Goal: Browse casually: Explore the website without a specific task or goal

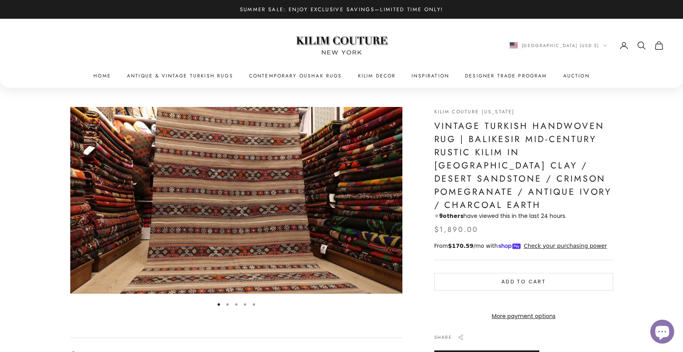
click at [392, 195] on img "Item 1 of 5" at bounding box center [236, 200] width 332 height 187
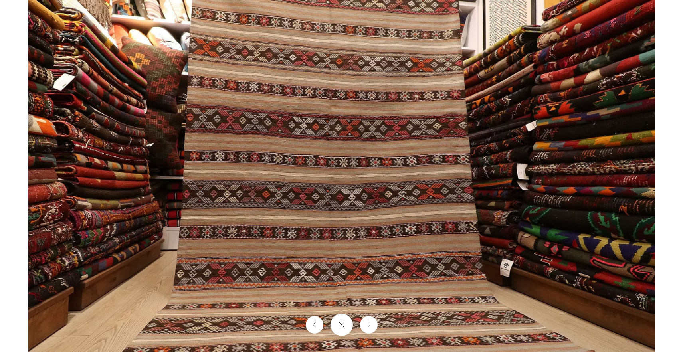
click at [392, 195] on img at bounding box center [341, 176] width 626 height 352
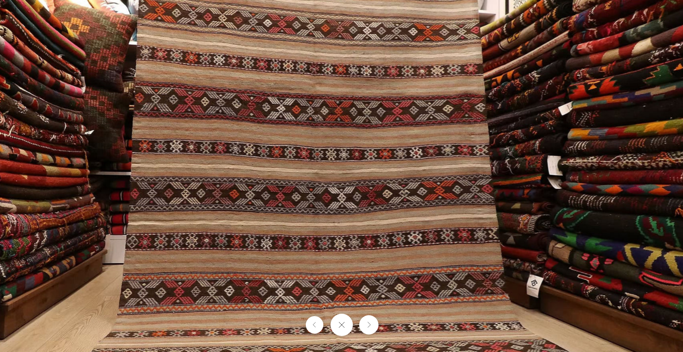
click at [372, 320] on button "Next" at bounding box center [368, 324] width 19 height 19
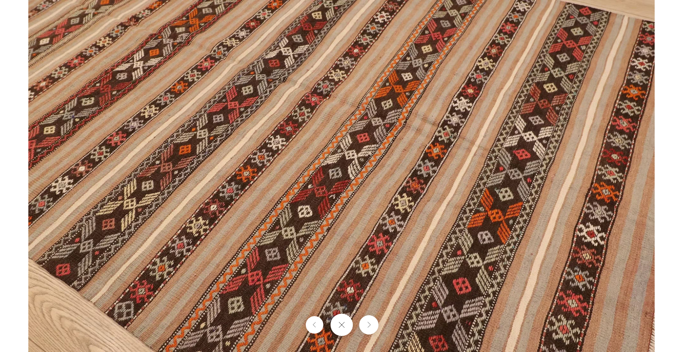
click at [372, 320] on button "Next" at bounding box center [368, 324] width 19 height 19
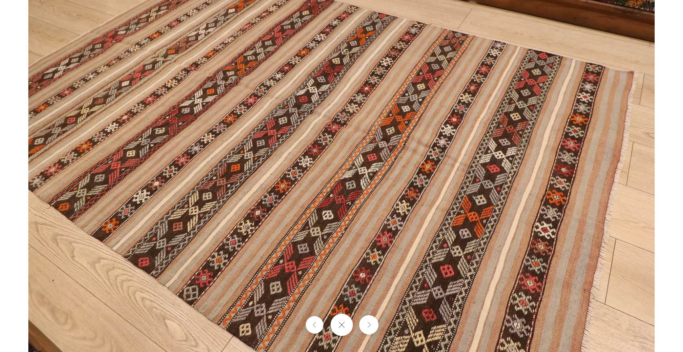
click at [372, 320] on button "Next" at bounding box center [368, 324] width 19 height 19
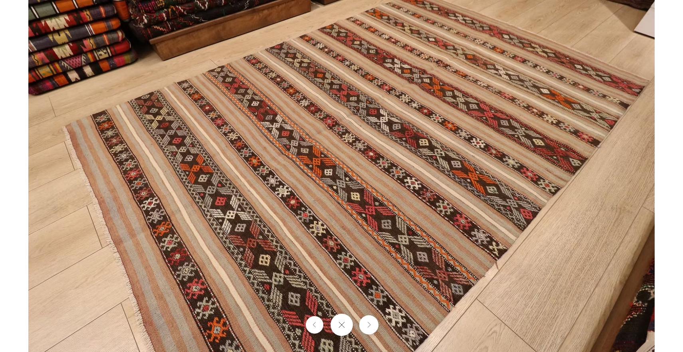
click at [372, 320] on button "Next" at bounding box center [368, 324] width 19 height 19
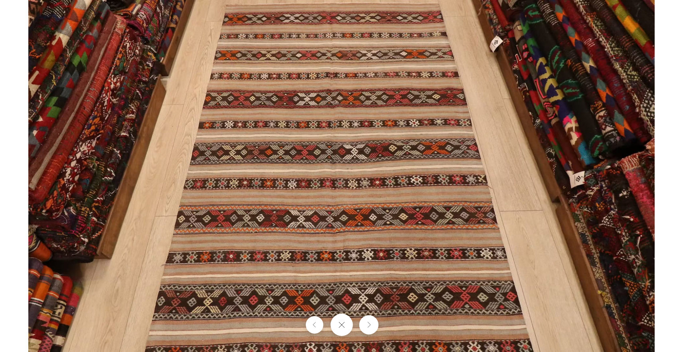
click at [369, 323] on button "Next" at bounding box center [368, 324] width 19 height 19
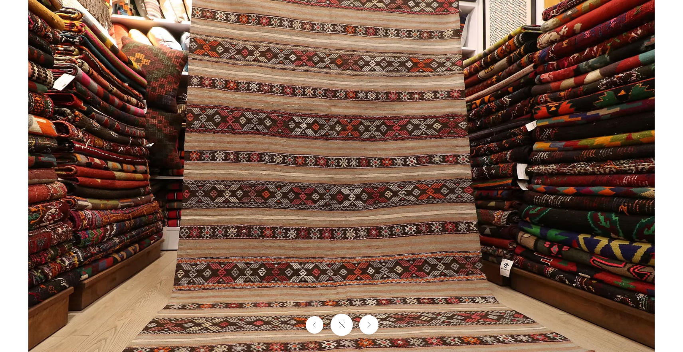
click at [367, 322] on button "Next" at bounding box center [368, 324] width 19 height 19
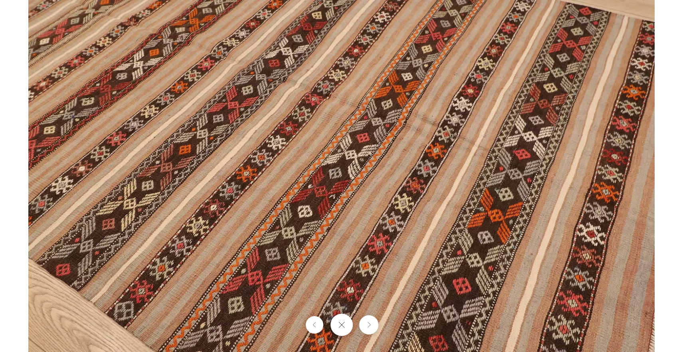
click at [367, 322] on icon "Next" at bounding box center [368, 325] width 5 height 6
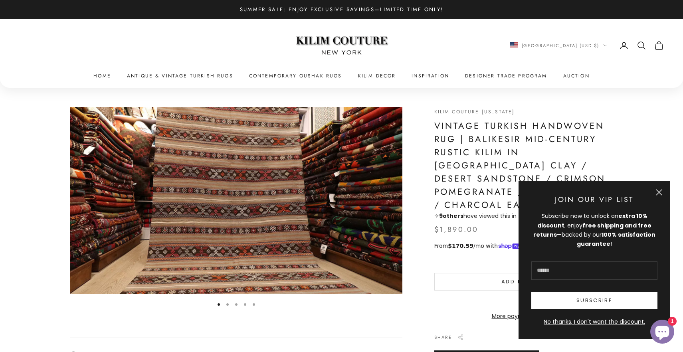
click at [659, 192] on button "Close" at bounding box center [659, 192] width 6 height 6
